Goal: Navigation & Orientation: Find specific page/section

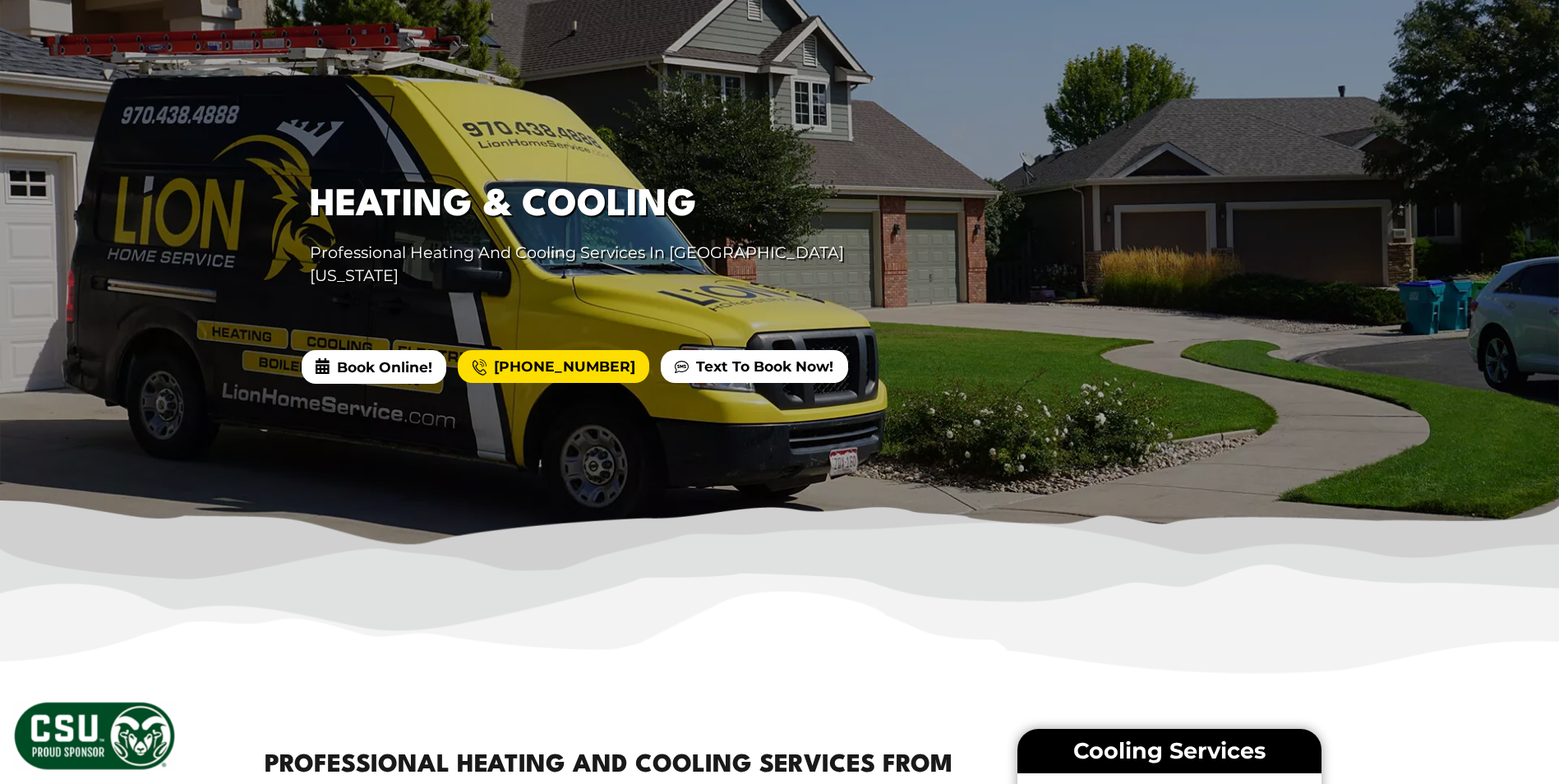
scroll to position [165, 0]
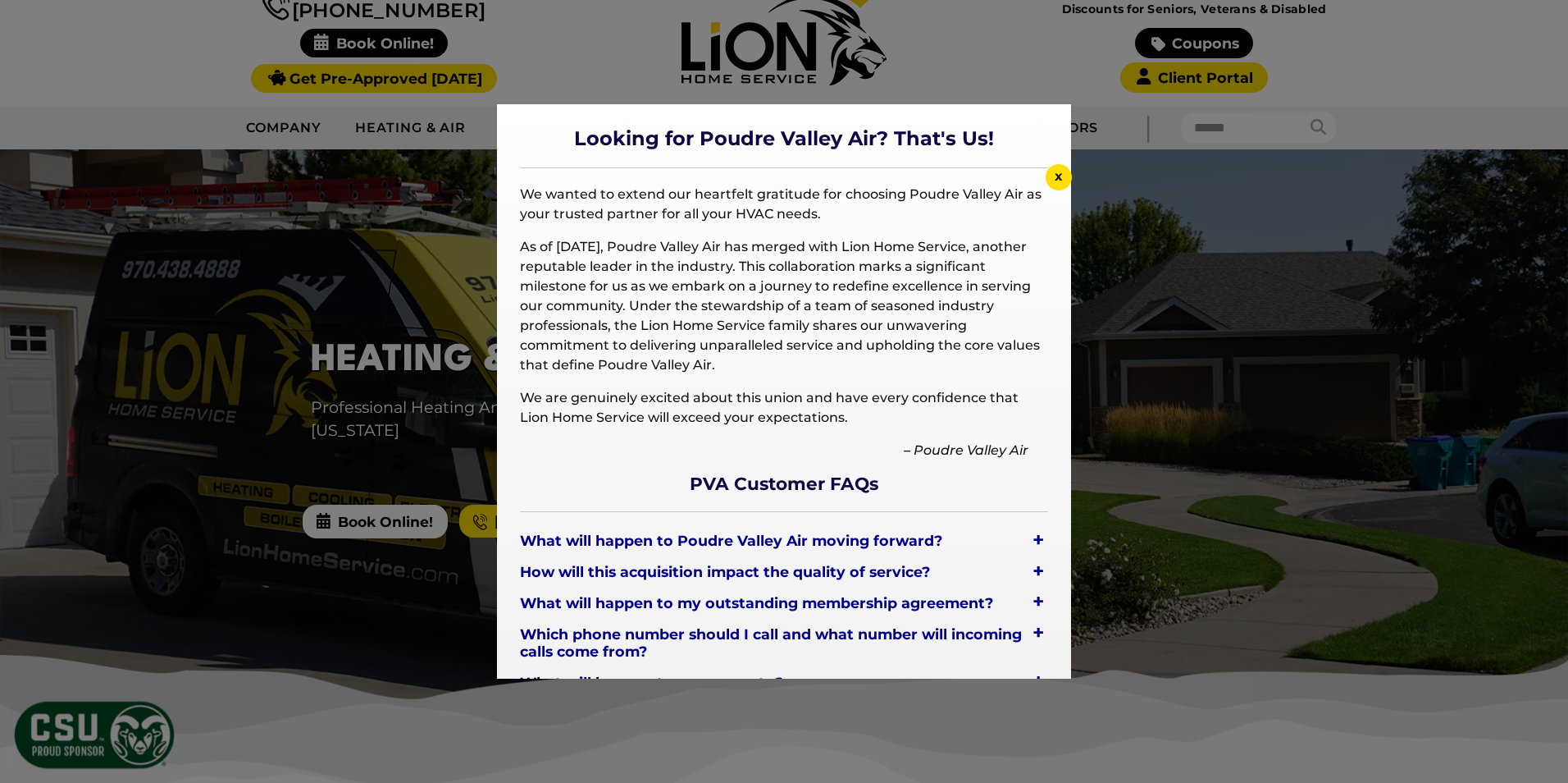
click at [1046, 74] on div at bounding box center [784, 392] width 1568 height 783
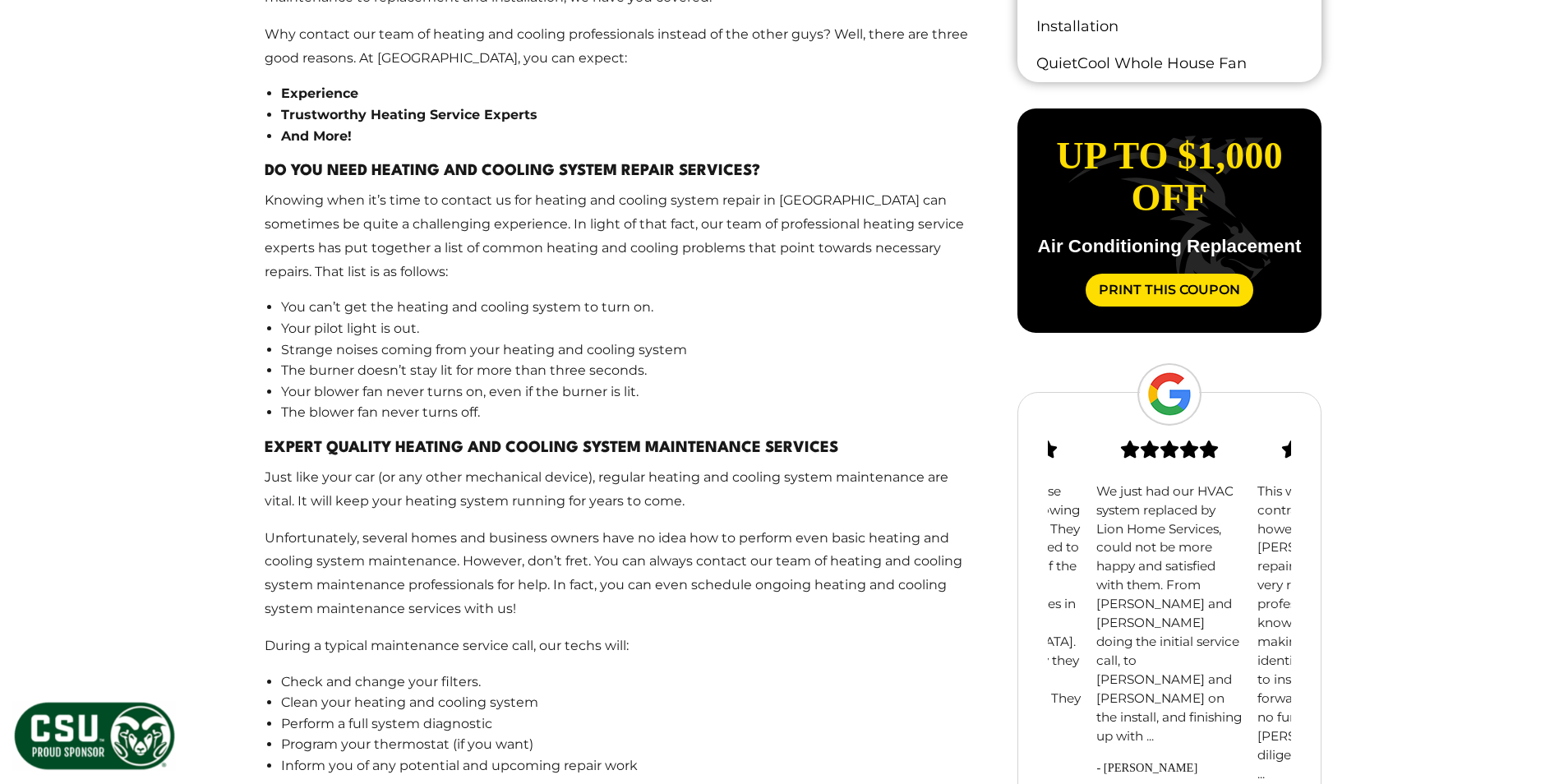
scroll to position [657, 0]
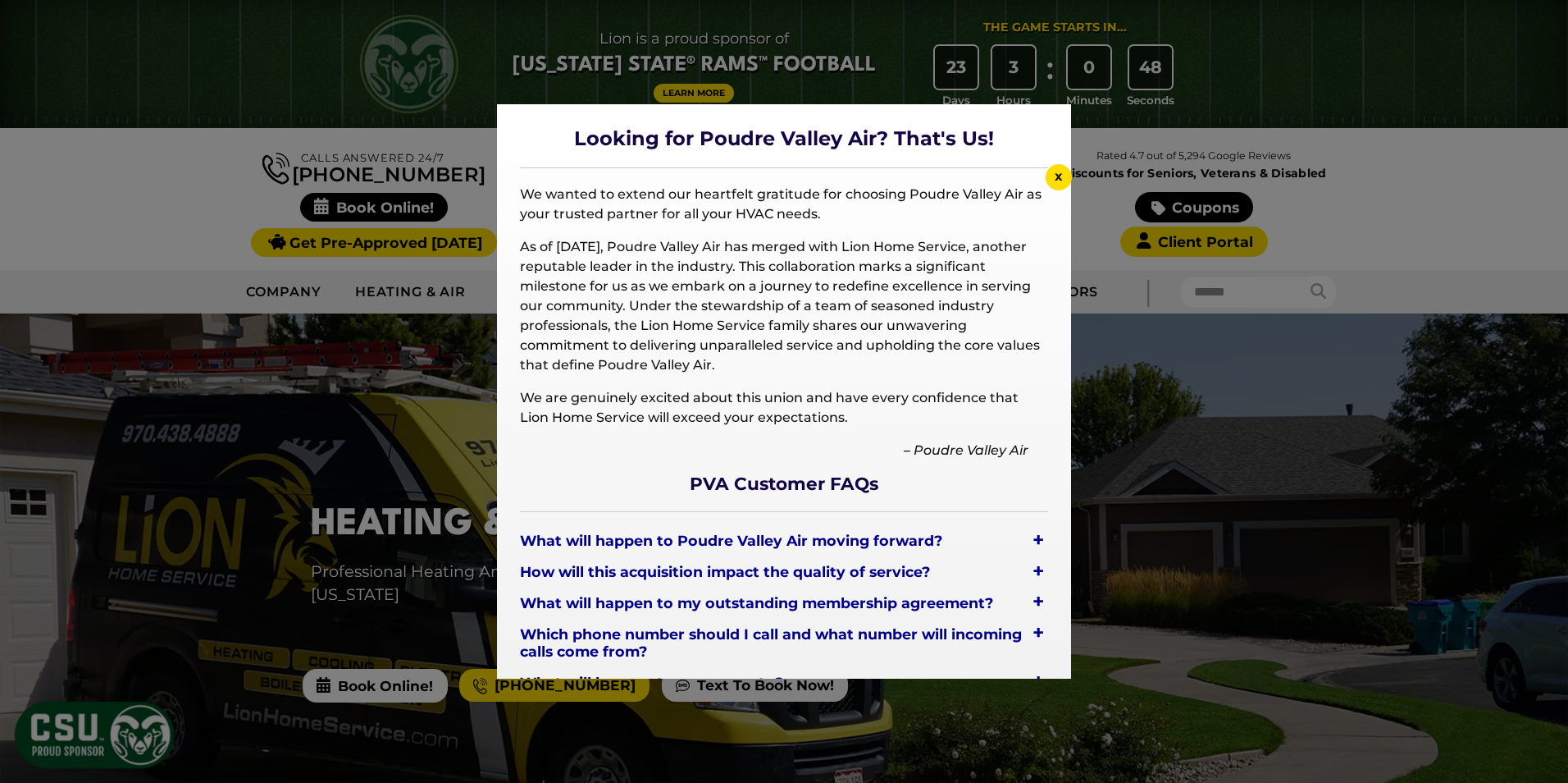
click at [214, 177] on div at bounding box center [784, 392] width 1568 height 783
